Goal: Information Seeking & Learning: Learn about a topic

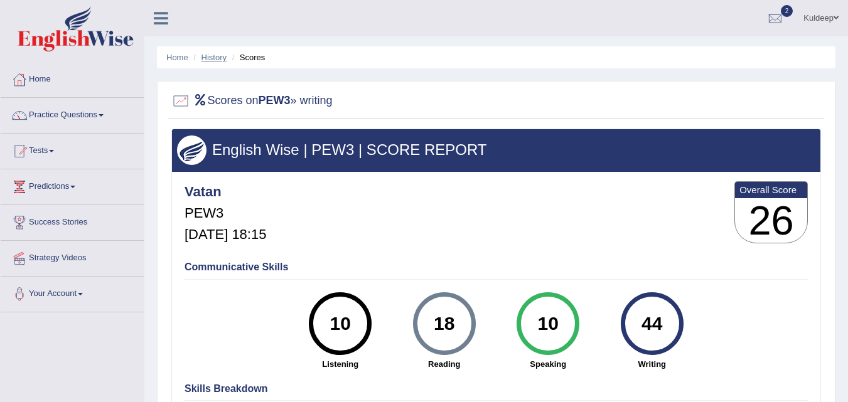
click at [209, 59] on link "History" at bounding box center [213, 57] width 25 height 9
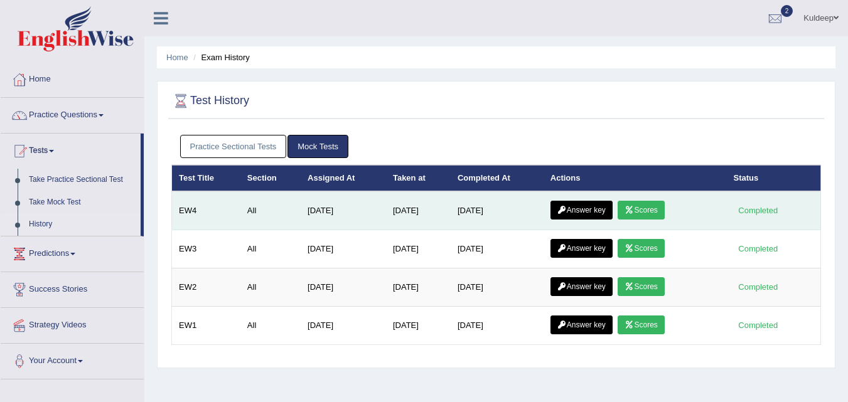
click at [587, 210] on link "Answer key" at bounding box center [581, 210] width 62 height 19
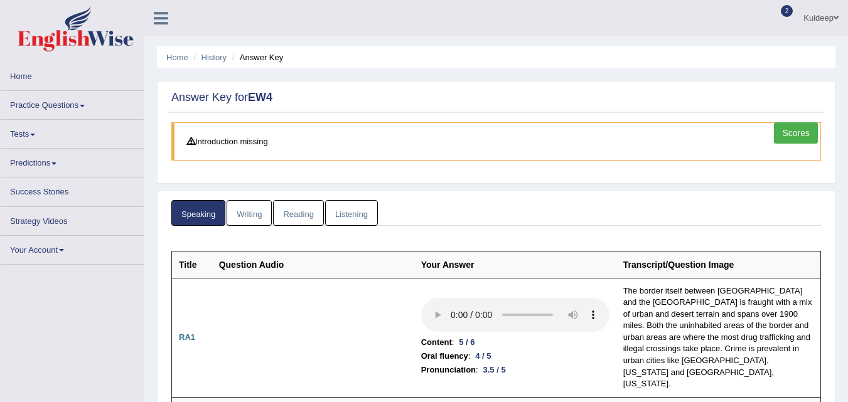
click at [792, 134] on link "Scores" at bounding box center [796, 132] width 44 height 21
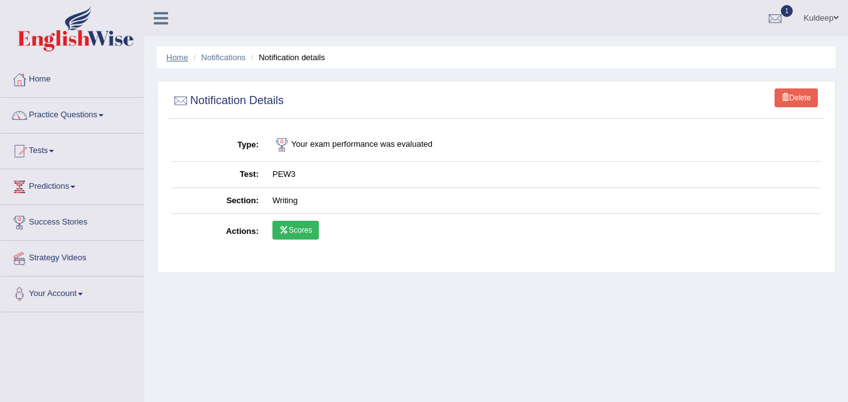
click at [176, 59] on link "Home" at bounding box center [177, 57] width 22 height 9
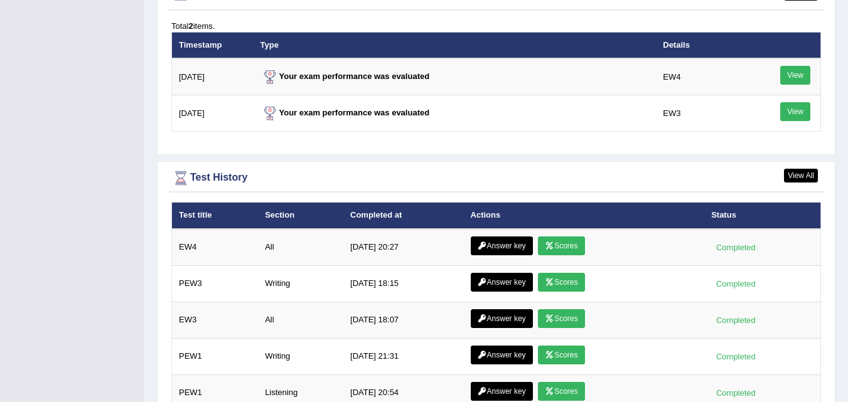
scroll to position [1550, 0]
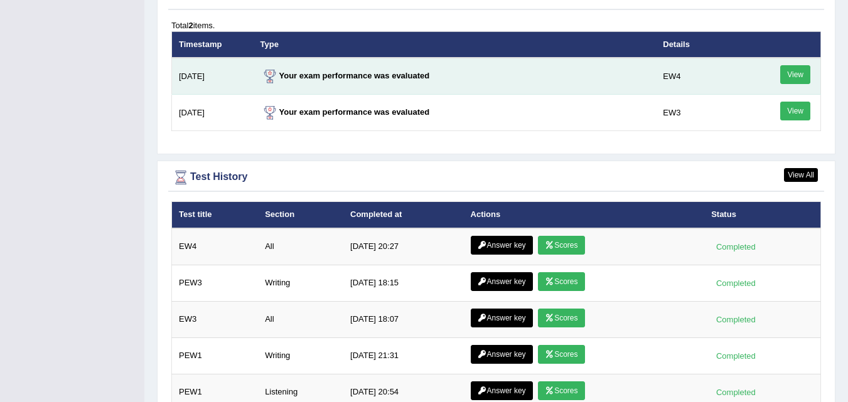
click at [782, 75] on link "View" at bounding box center [795, 74] width 30 height 19
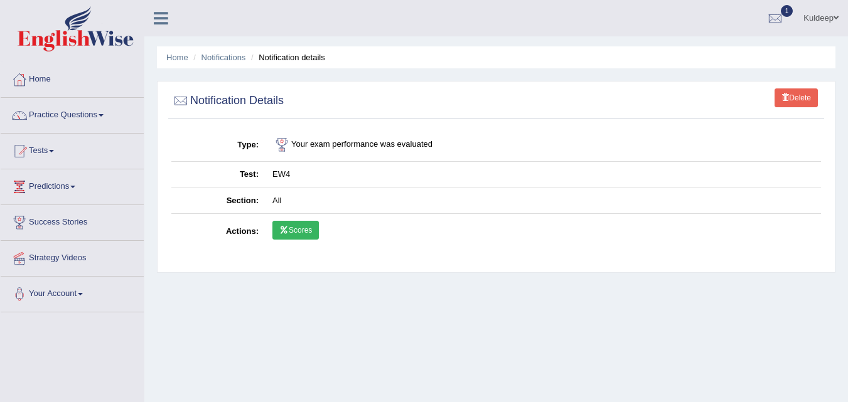
click at [296, 236] on link "Scores" at bounding box center [295, 230] width 46 height 19
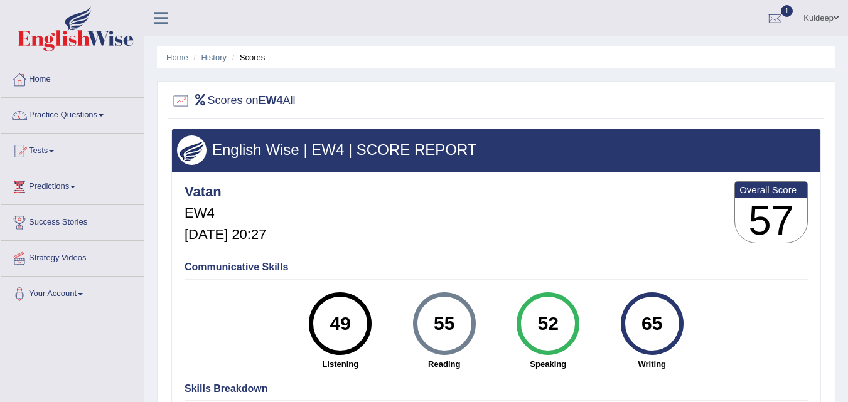
click at [213, 57] on link "History" at bounding box center [213, 57] width 25 height 9
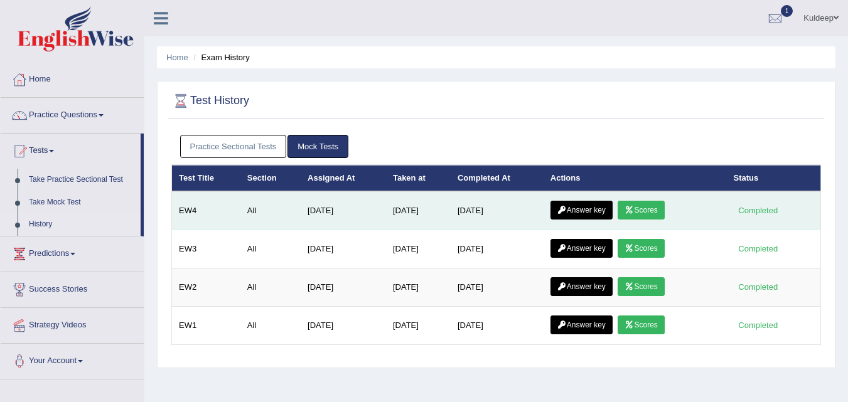
click at [592, 206] on link "Answer key" at bounding box center [581, 210] width 62 height 19
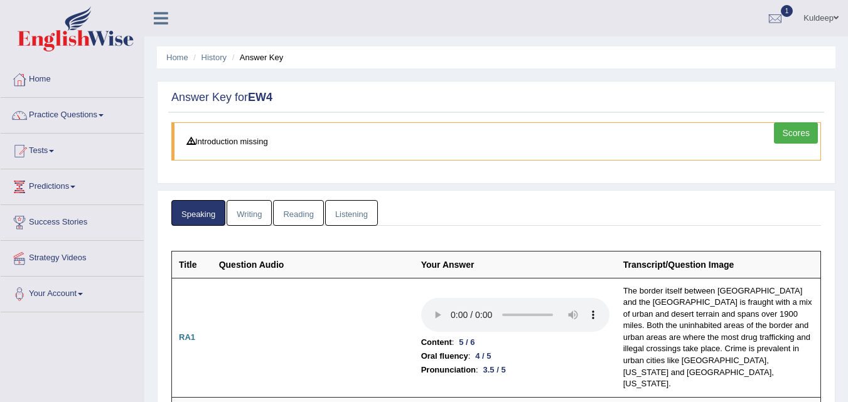
click at [250, 216] on link "Writing" at bounding box center [249, 213] width 45 height 26
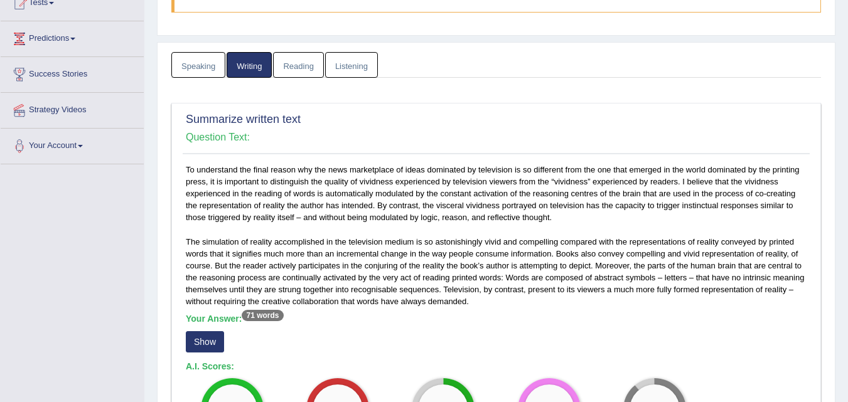
scroll to position [147, 0]
click at [301, 72] on link "Reading" at bounding box center [298, 66] width 50 height 26
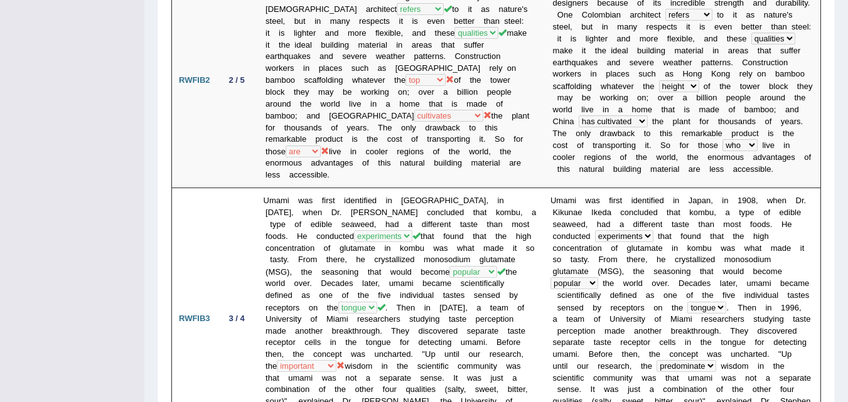
scroll to position [0, 0]
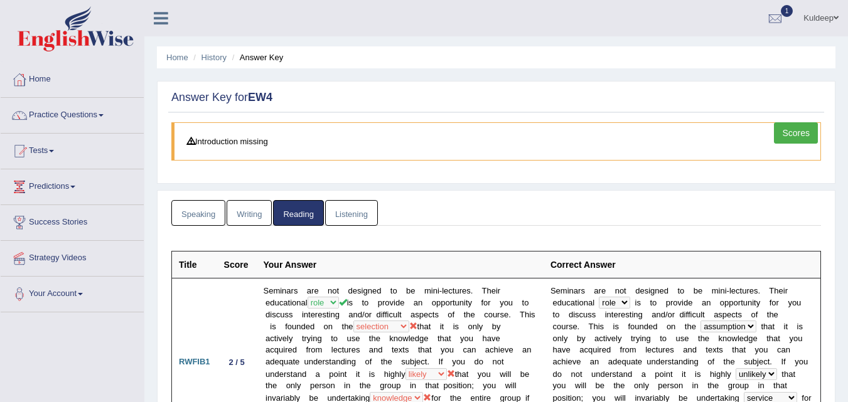
click at [351, 211] on link "Listening" at bounding box center [351, 213] width 53 height 26
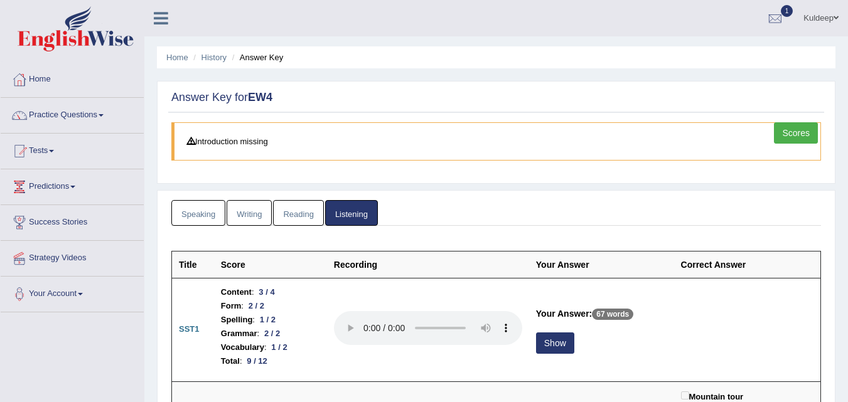
click at [785, 134] on link "Scores" at bounding box center [796, 132] width 44 height 21
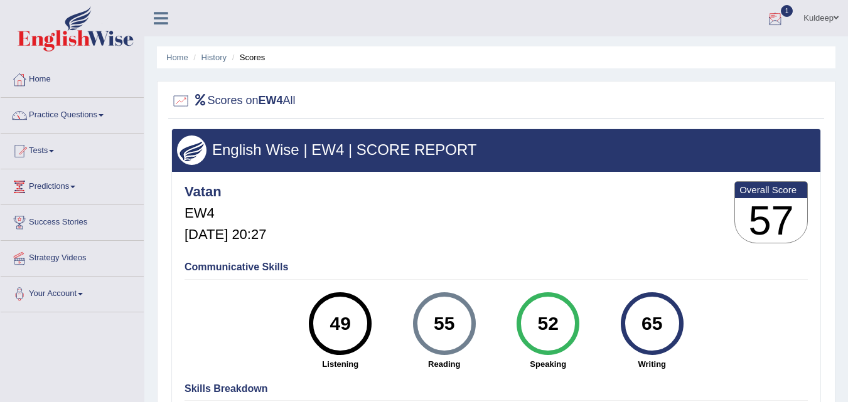
click at [766, 17] on div at bounding box center [775, 18] width 19 height 19
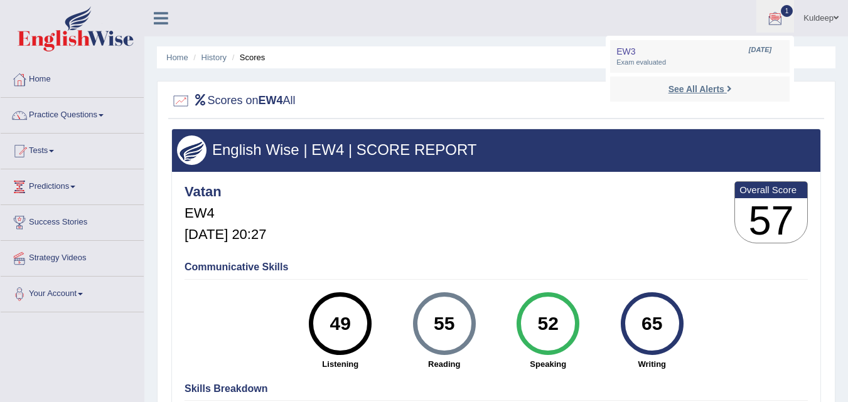
click at [719, 90] on strong "See All Alerts" at bounding box center [696, 89] width 56 height 10
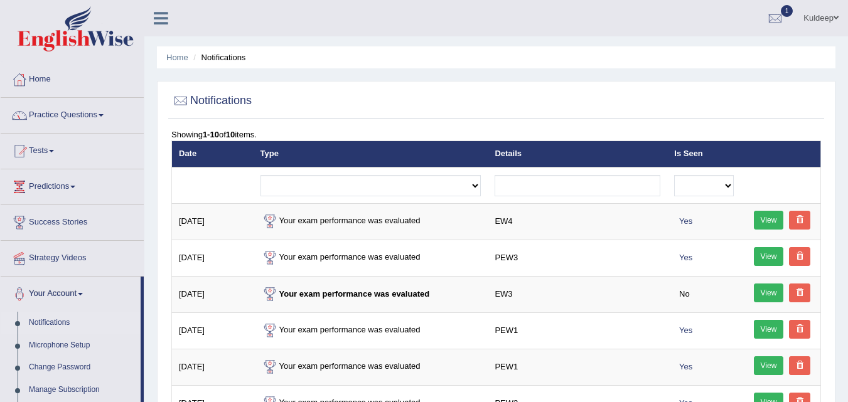
click at [104, 117] on link "Practice Questions" at bounding box center [72, 113] width 143 height 31
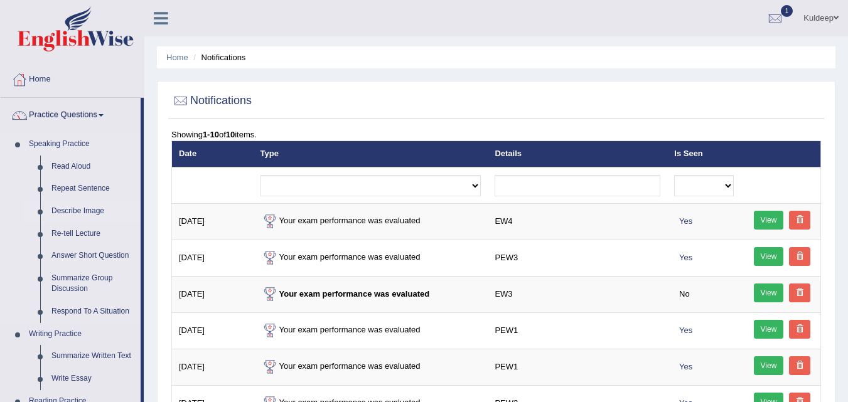
click at [80, 211] on link "Describe Image" at bounding box center [93, 211] width 95 height 23
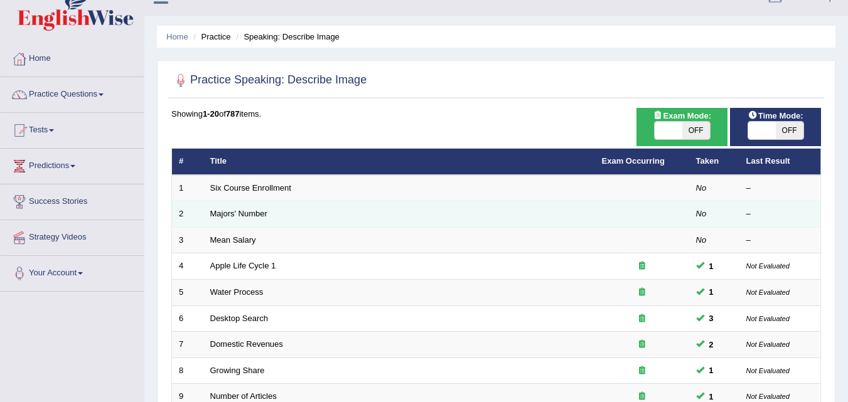
scroll to position [24, 0]
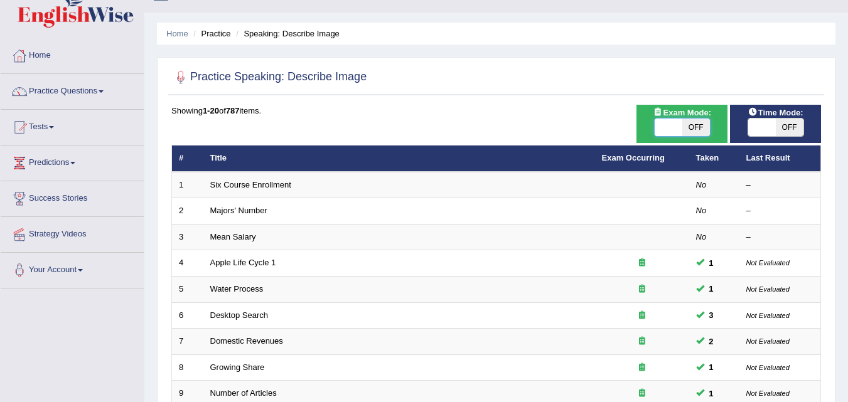
click at [671, 130] on span at bounding box center [669, 128] width 28 height 18
checkbox input "true"
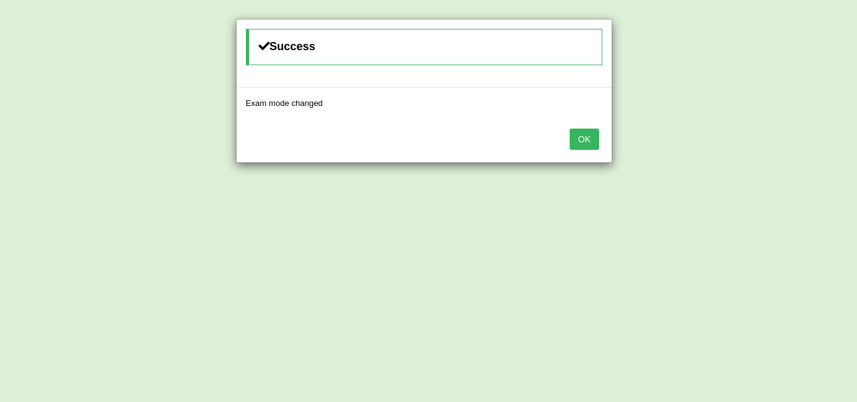
click at [587, 139] on button "OK" at bounding box center [584, 139] width 29 height 21
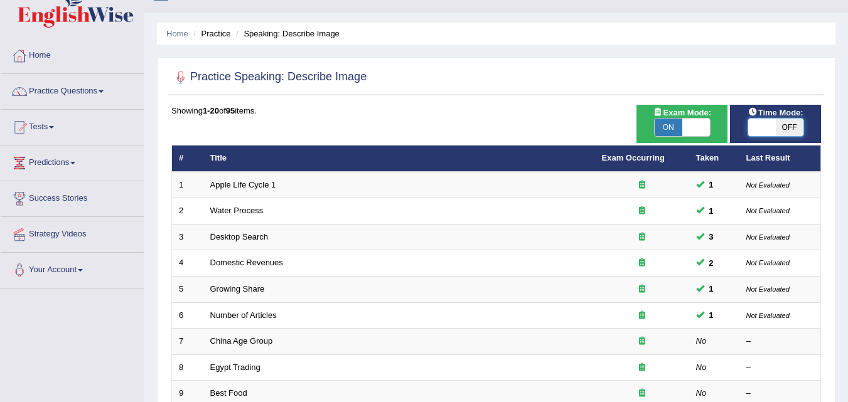
click at [758, 124] on span at bounding box center [762, 128] width 28 height 18
checkbox input "true"
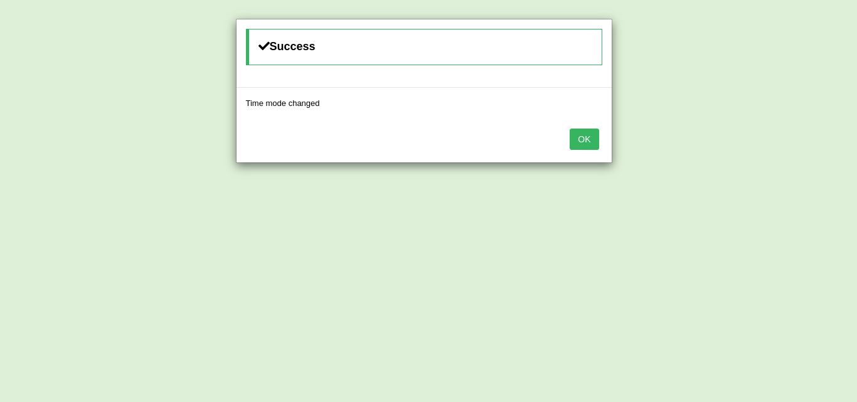
click at [594, 145] on button "OK" at bounding box center [584, 139] width 29 height 21
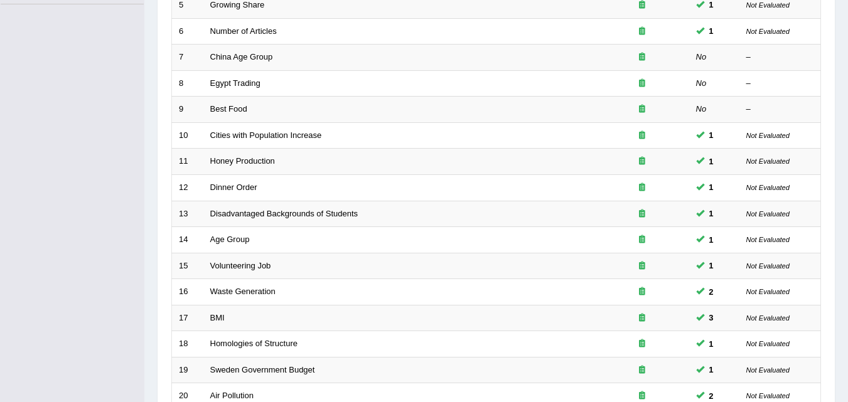
scroll to position [429, 0]
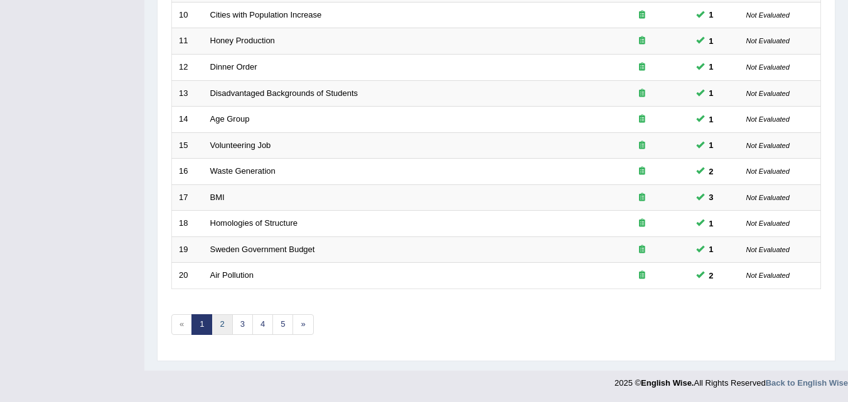
click at [223, 326] on link "2" at bounding box center [222, 324] width 21 height 21
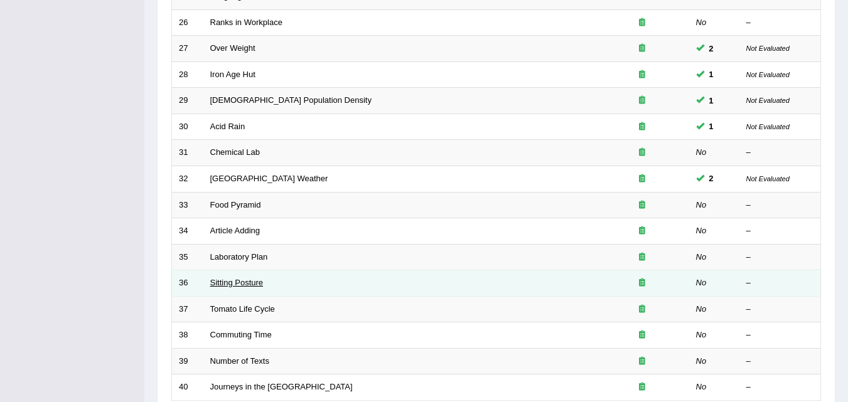
scroll to position [318, 0]
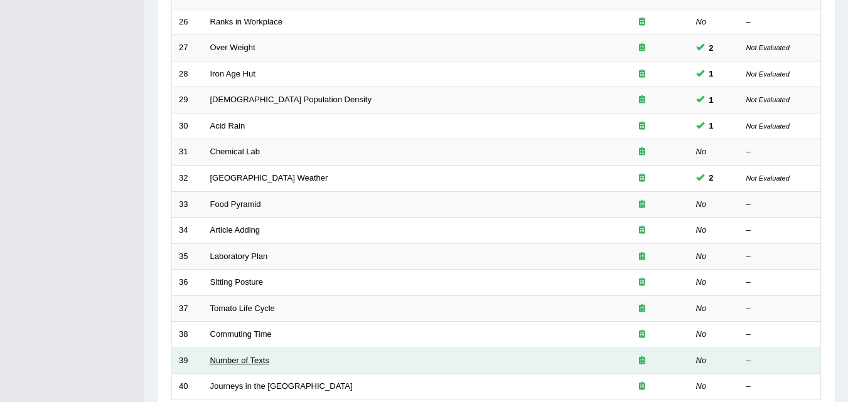
click at [229, 360] on link "Number of Texts" at bounding box center [239, 360] width 59 height 9
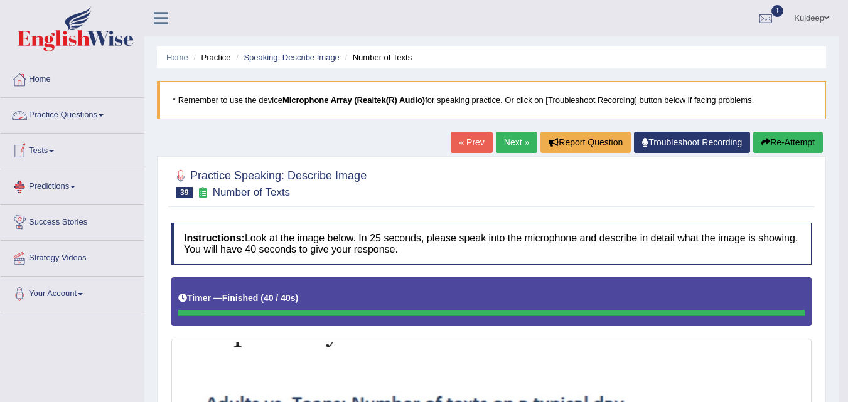
click at [107, 117] on link "Practice Questions" at bounding box center [72, 113] width 143 height 31
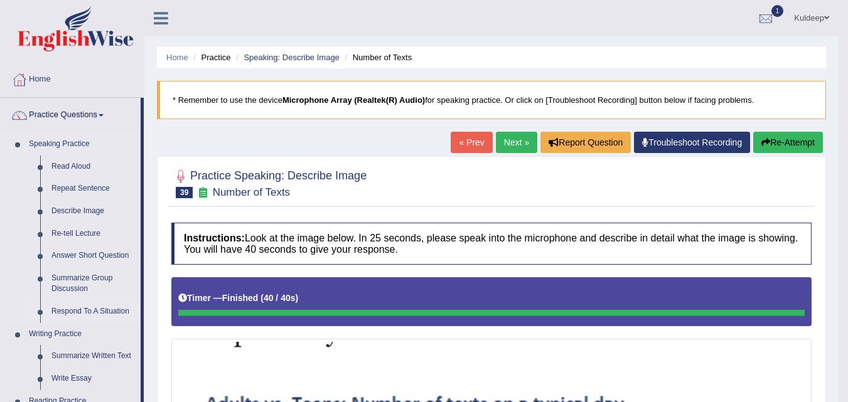
click at [86, 313] on link "Respond To A Situation" at bounding box center [93, 312] width 95 height 23
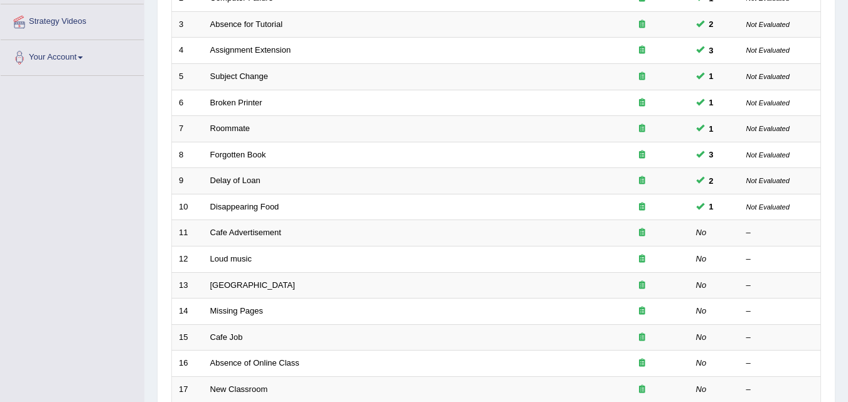
scroll to position [244, 0]
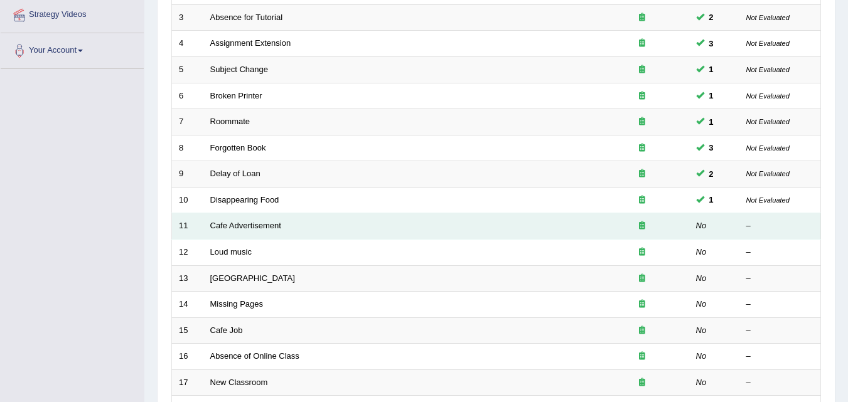
click at [223, 238] on td "Cafe Advertisement" at bounding box center [399, 226] width 392 height 26
click at [241, 228] on link "Cafe Advertisement" at bounding box center [245, 225] width 71 height 9
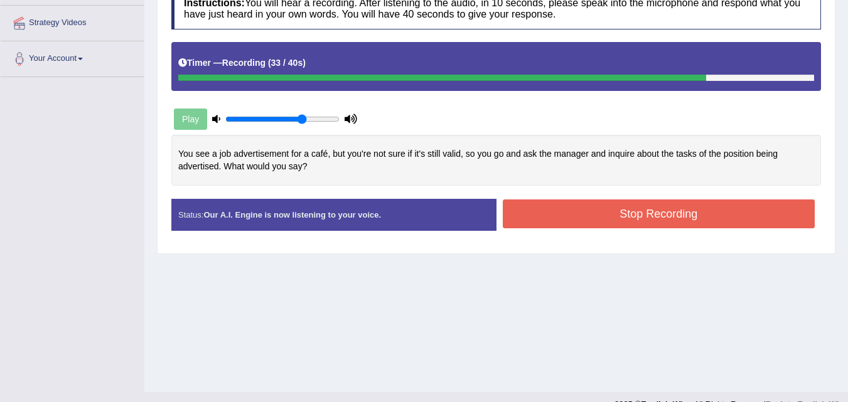
click at [616, 212] on button "Stop Recording" at bounding box center [659, 214] width 313 height 29
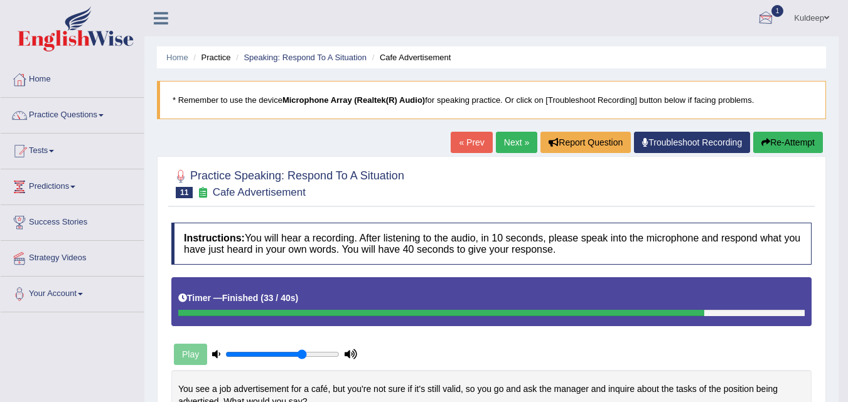
click at [761, 24] on div at bounding box center [765, 18] width 19 height 19
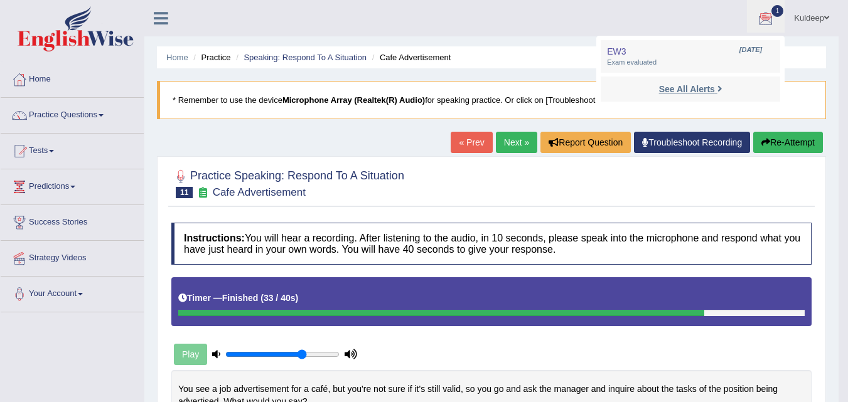
click at [682, 88] on strong "See All Alerts" at bounding box center [687, 89] width 56 height 10
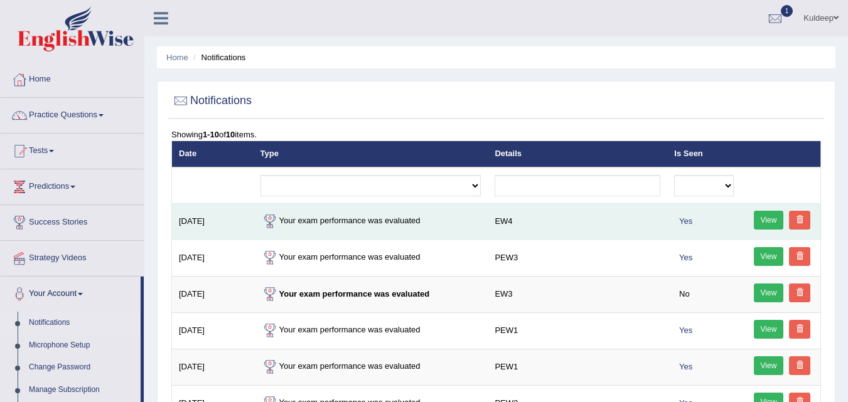
click at [761, 223] on link "View" at bounding box center [769, 220] width 30 height 19
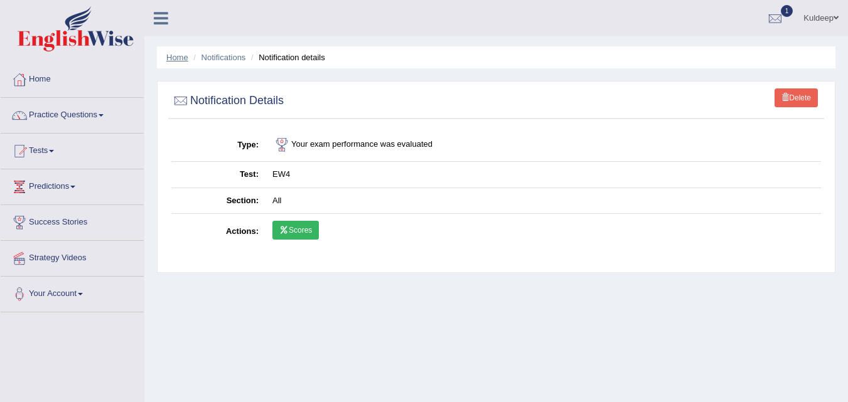
click at [171, 61] on link "Home" at bounding box center [177, 57] width 22 height 9
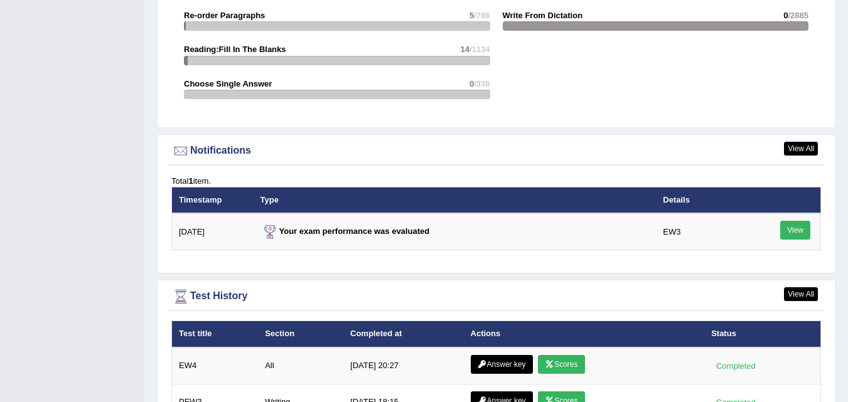
scroll to position [1409, 0]
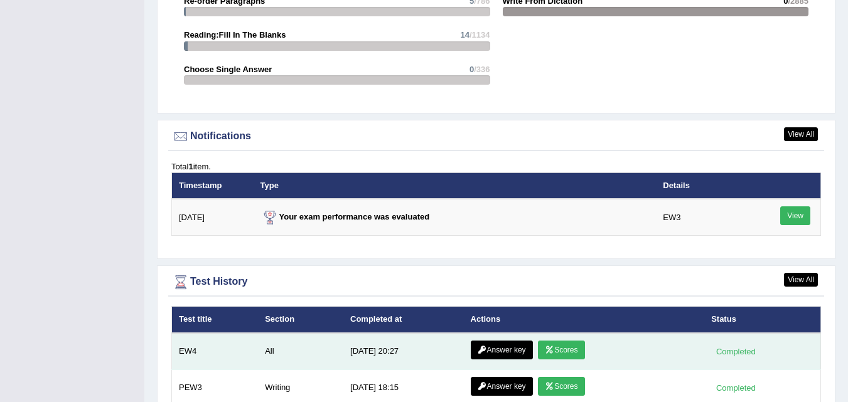
click at [495, 348] on link "Answer key" at bounding box center [502, 350] width 62 height 19
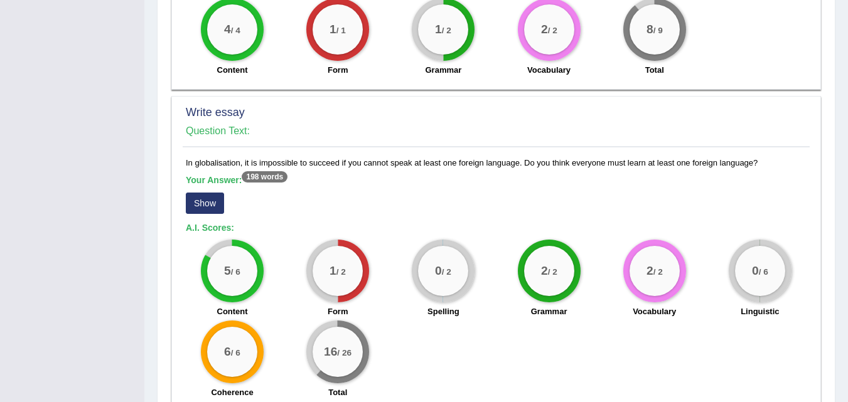
scroll to position [975, 0]
click at [205, 192] on button "Show" at bounding box center [205, 202] width 38 height 21
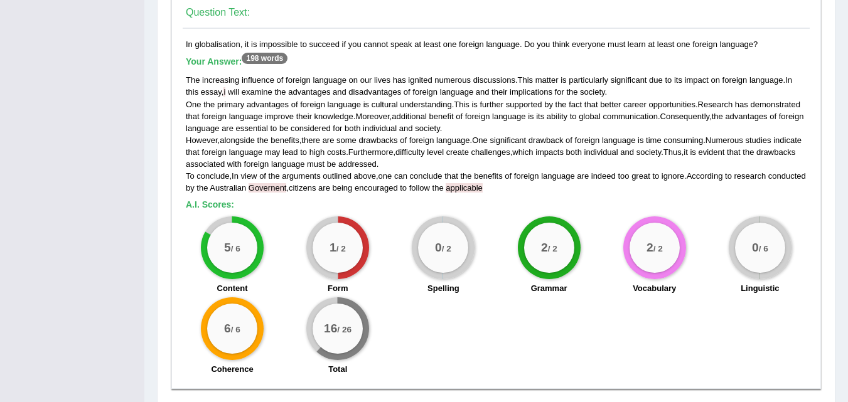
scroll to position [1093, 0]
click at [752, 258] on div "0 / 6" at bounding box center [760, 247] width 50 height 50
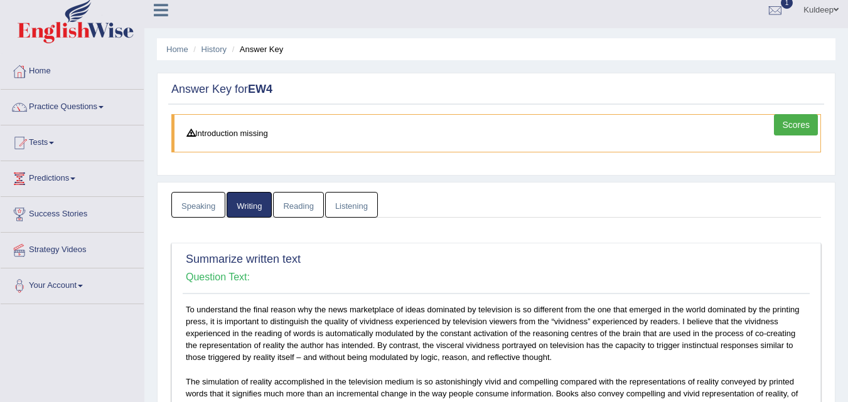
scroll to position [0, 0]
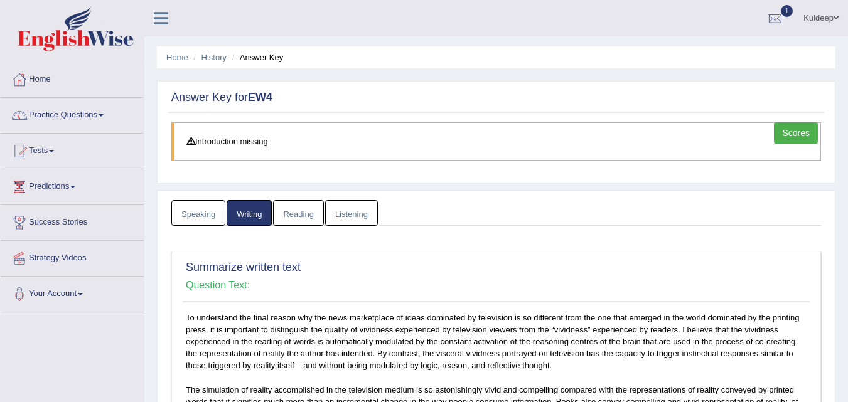
click at [781, 138] on link "Scores" at bounding box center [796, 132] width 44 height 21
